Goal: Navigation & Orientation: Find specific page/section

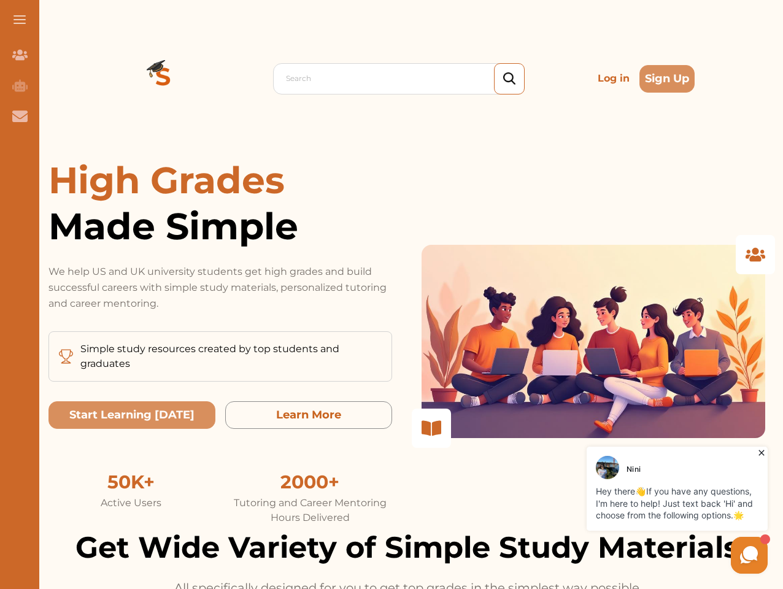
click at [392, 295] on p "We help US and UK university students get high grades and build successful care…" at bounding box center [220, 288] width 344 height 48
click at [20, 20] on span at bounding box center [20, 19] width 12 height 1
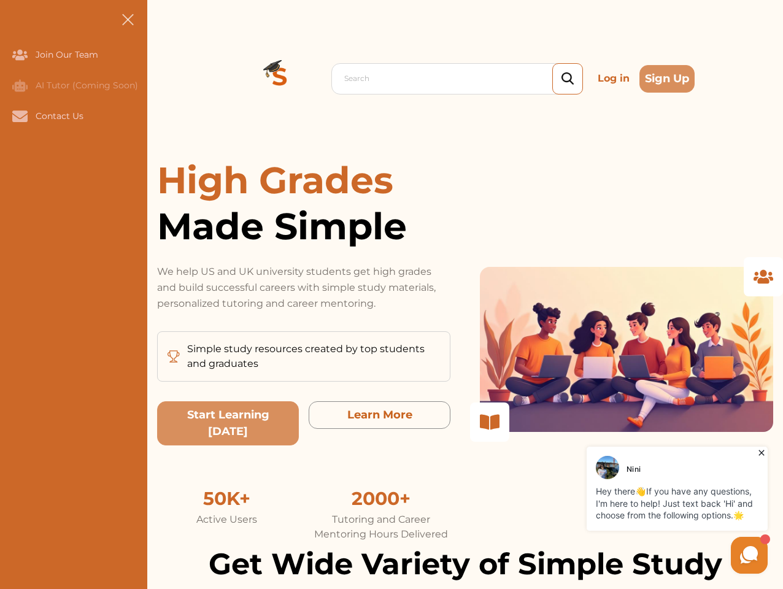
click at [20, 55] on icon "Join Our Team" at bounding box center [19, 55] width 15 height 10
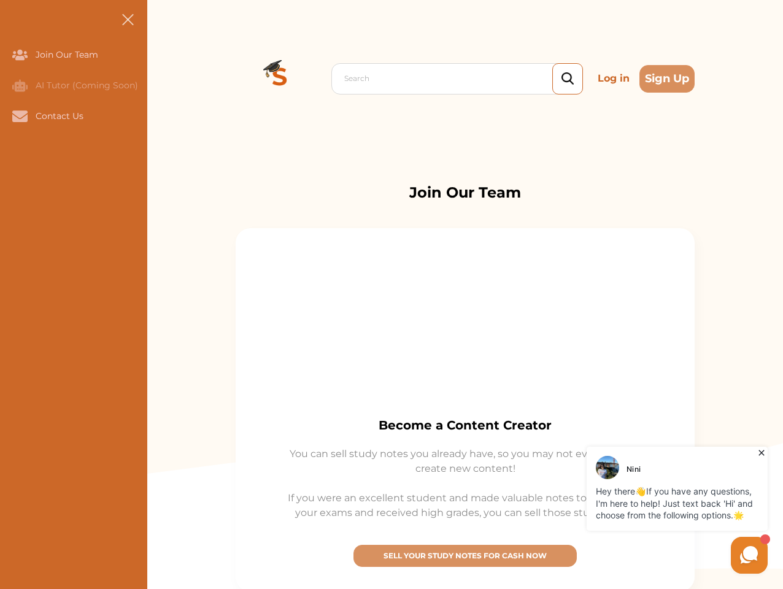
click at [20, 85] on icon "AI Tutor (Coming Soon)" at bounding box center [19, 85] width 15 height 12
click at [20, 116] on icon "Contact Us" at bounding box center [19, 115] width 15 height 11
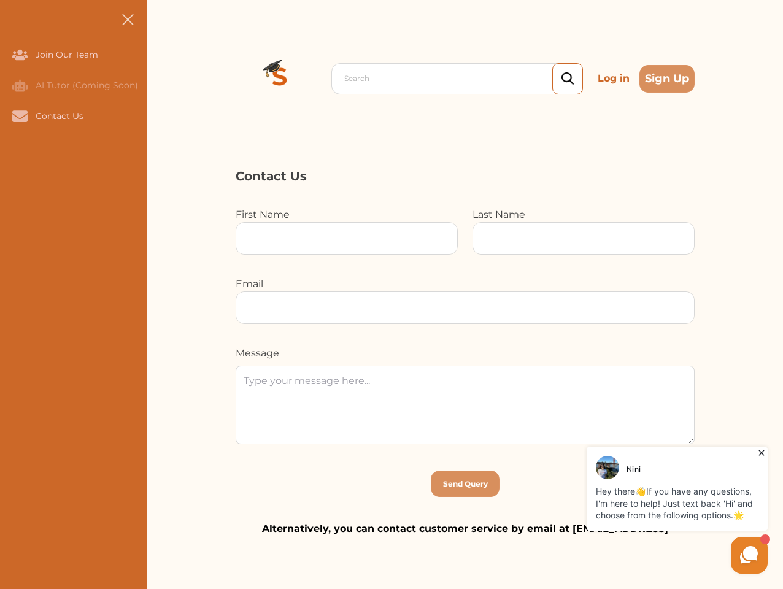
click at [163, 79] on div "Search Log in Sign Up Search Log in Sign Up" at bounding box center [465, 78] width 636 height 157
click at [614, 79] on p "Log in" at bounding box center [614, 78] width 42 height 25
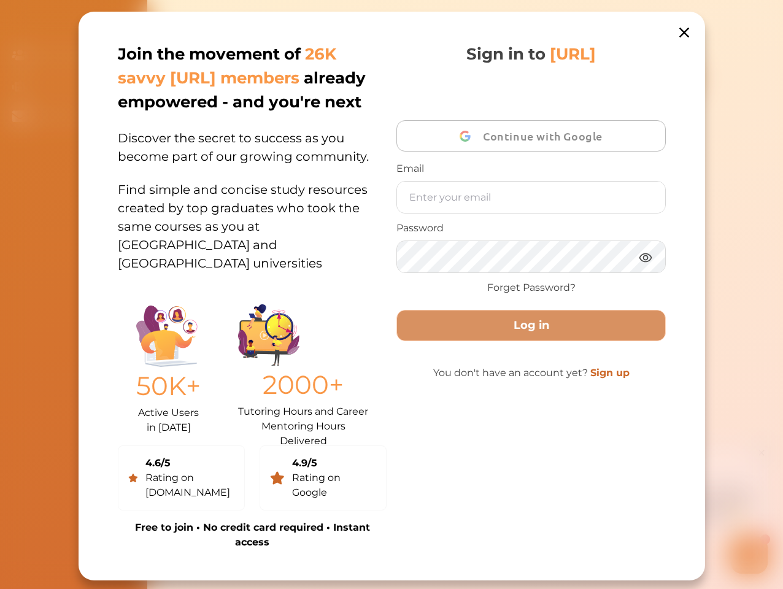
click at [667, 79] on div "Join the movement of 26K savvy [URL] members already empowered - and you're nex…" at bounding box center [392, 296] width 627 height 569
click at [132, 415] on div "50K+ Active Users in [DATE] 2000+ Tutoring Hours and Career Mentoring Hours Del…" at bounding box center [252, 366] width 269 height 139
